Goal: Task Accomplishment & Management: Use online tool/utility

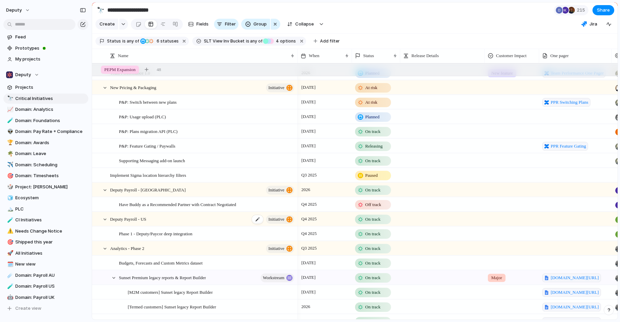
click at [177, 219] on div "Deputy Payroll - US initiative" at bounding box center [202, 219] width 185 height 14
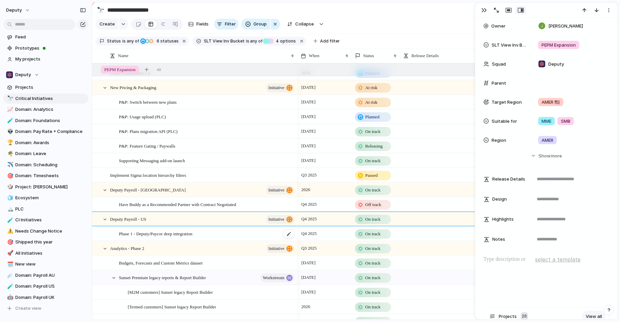
click at [192, 236] on span "Phase 1 - Deputy/Paycor deep integration" at bounding box center [155, 233] width 73 height 8
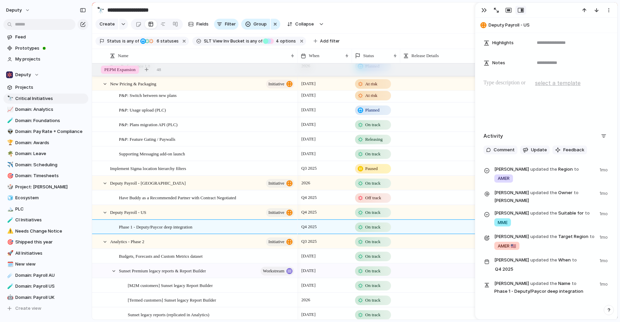
scroll to position [324, 0]
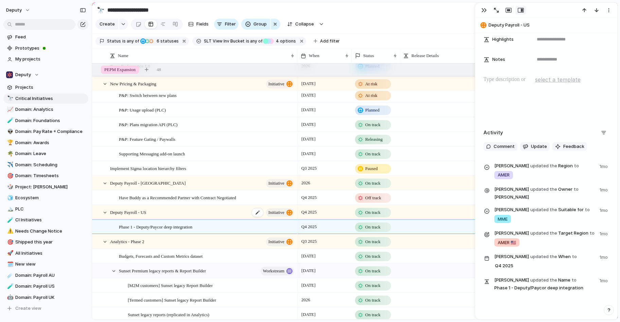
click at [175, 213] on div "Deputy Payroll - US initiative" at bounding box center [202, 212] width 185 height 14
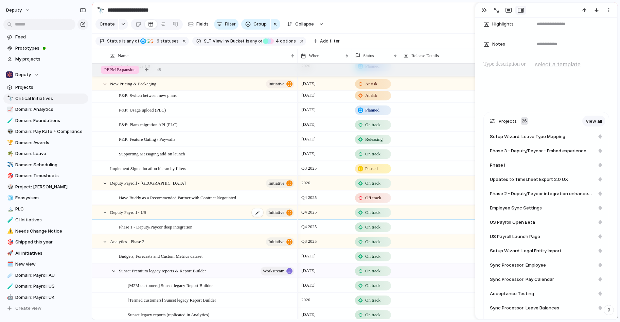
scroll to position [310, 0]
click at [226, 226] on div "Phase 1 - Deputy/Paycor deep integration" at bounding box center [207, 227] width 176 height 14
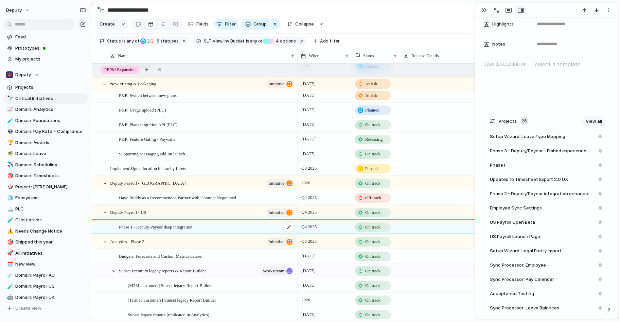
type textarea "**********"
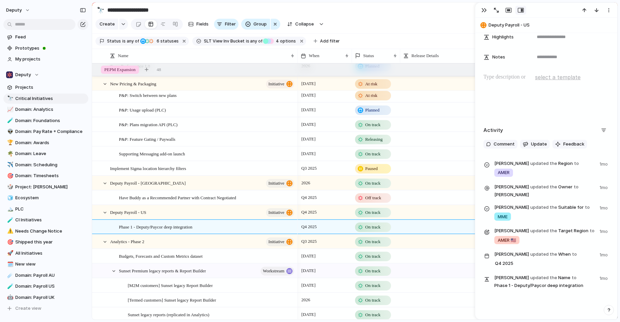
scroll to position [324, 0]
